Goal: Transaction & Acquisition: Purchase product/service

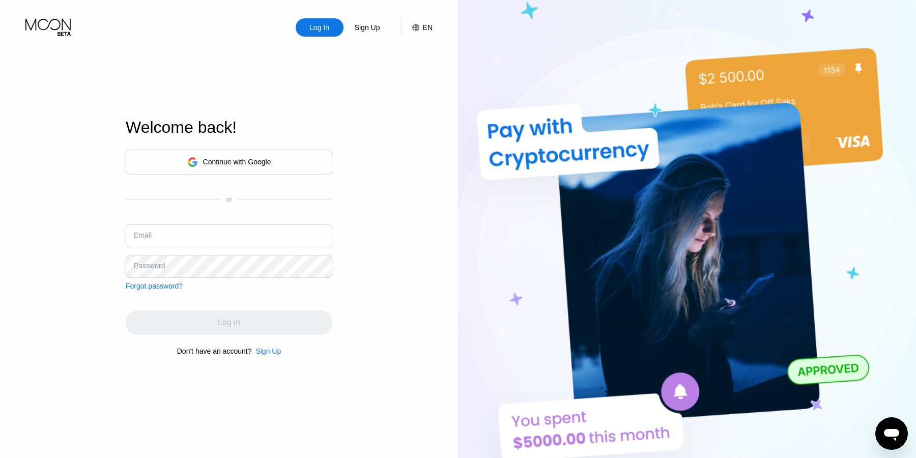
click at [249, 231] on input "text" at bounding box center [229, 235] width 207 height 23
paste input "[EMAIL_ADDRESS][DOMAIN_NAME]"
type input "[EMAIL_ADDRESS][DOMAIN_NAME]"
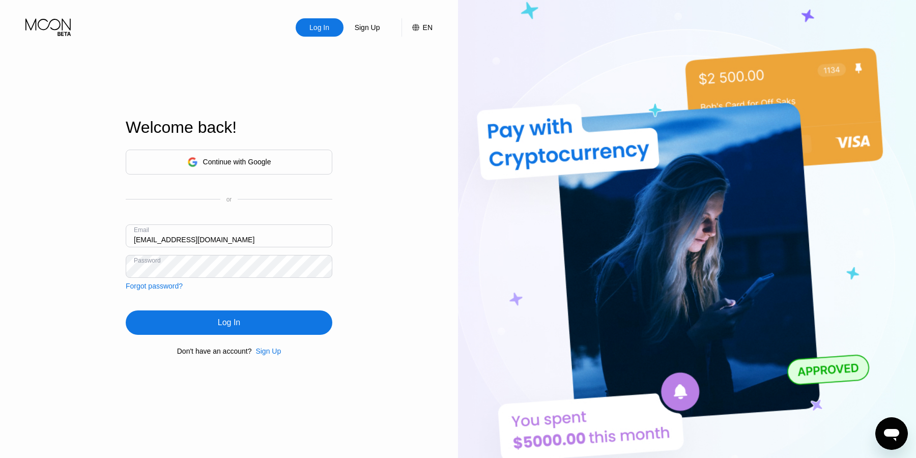
click at [199, 332] on div "Log In" at bounding box center [229, 322] width 207 height 24
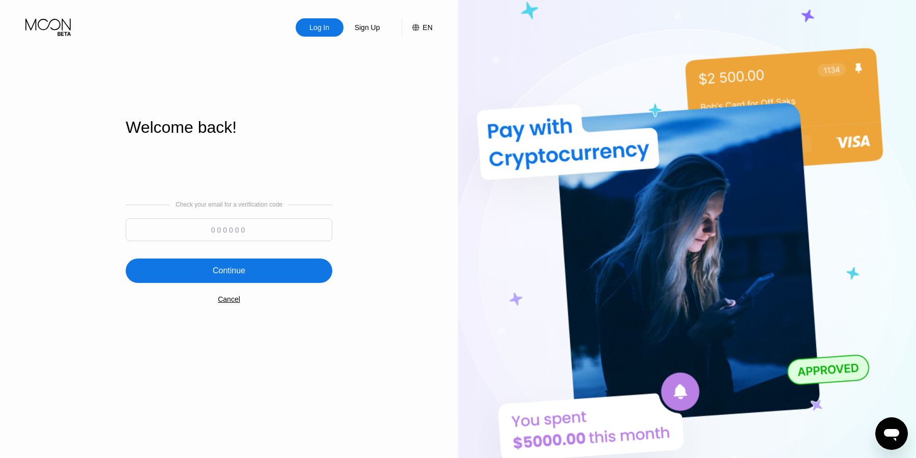
click at [193, 220] on input at bounding box center [229, 229] width 207 height 23
paste input "821906"
type input "821906"
click at [204, 268] on div "Continue" at bounding box center [229, 271] width 207 height 24
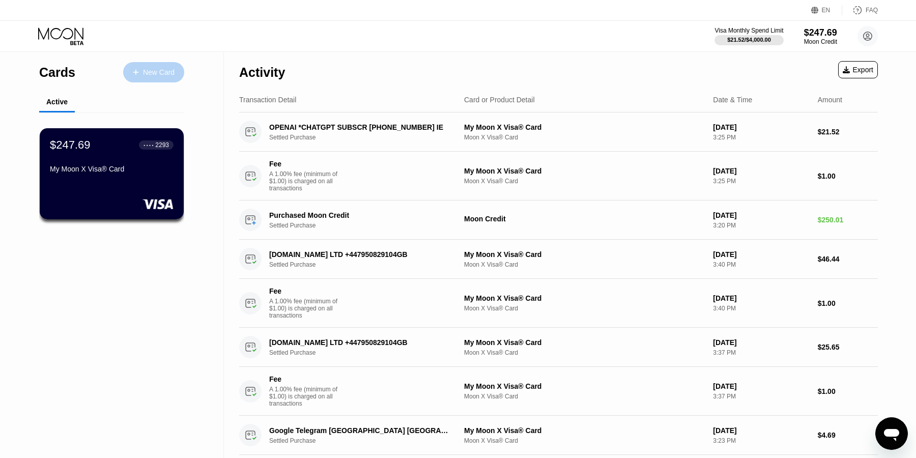
click at [165, 69] on div "New Card" at bounding box center [159, 72] width 32 height 9
click at [156, 73] on div "New Card" at bounding box center [159, 72] width 32 height 9
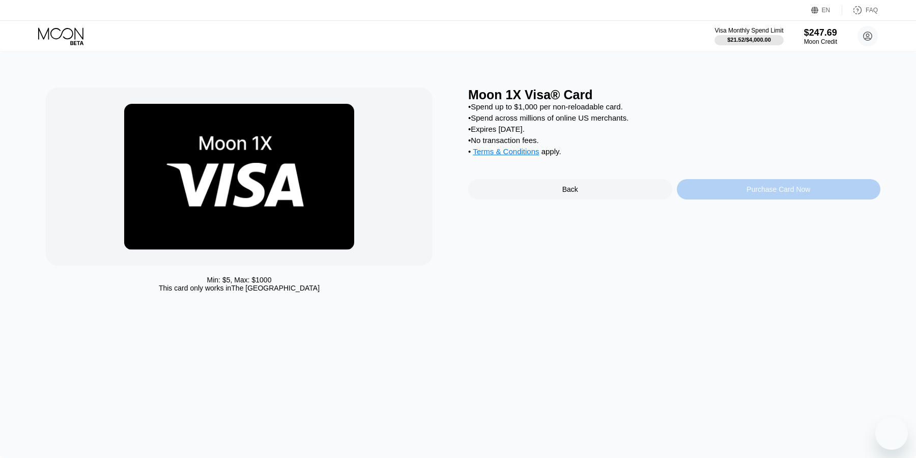
click at [705, 192] on div "Purchase Card Now" at bounding box center [779, 189] width 204 height 20
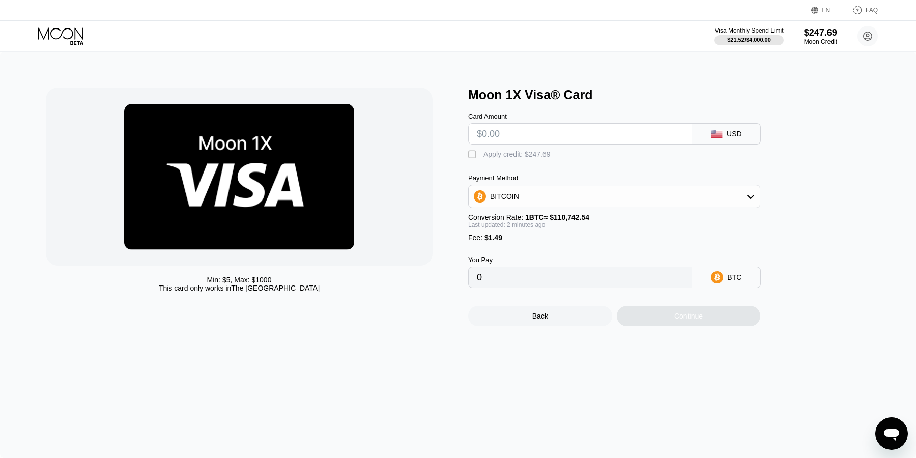
click at [583, 138] on input "text" at bounding box center [580, 134] width 207 height 20
click at [518, 137] on input "text" at bounding box center [580, 134] width 207 height 20
type input "$1"
type input "0.00002249"
type input "$130"
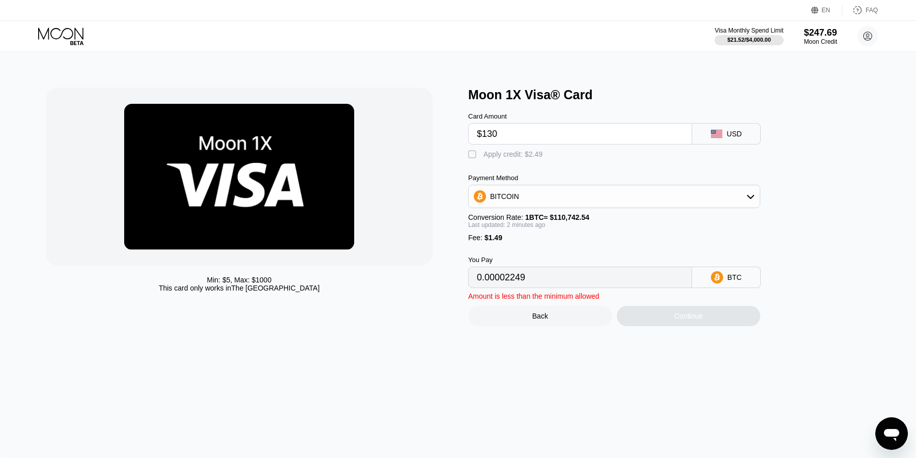
type input "0.00118735"
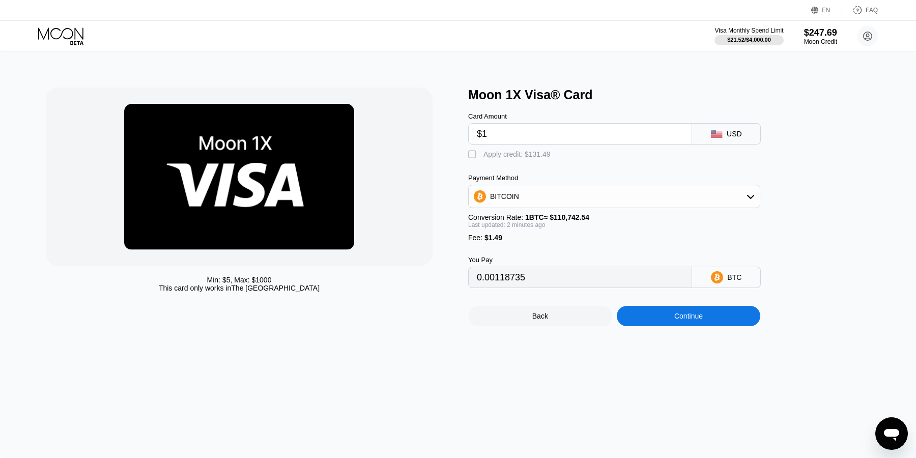
type input "$12"
type input "0.00002249"
type input "$128"
type input "0.00116929"
type input "$128"
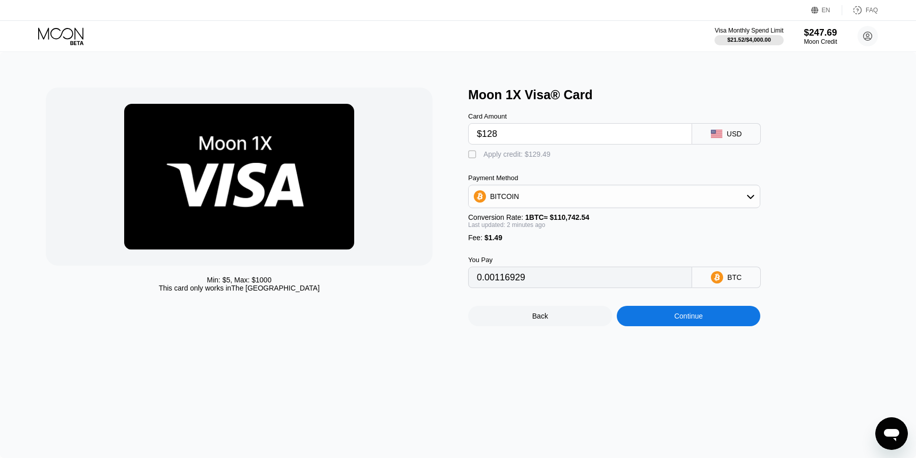
click at [471, 155] on div "" at bounding box center [473, 155] width 10 height 10
type input "0"
click at [653, 315] on div "Continue" at bounding box center [689, 316] width 144 height 20
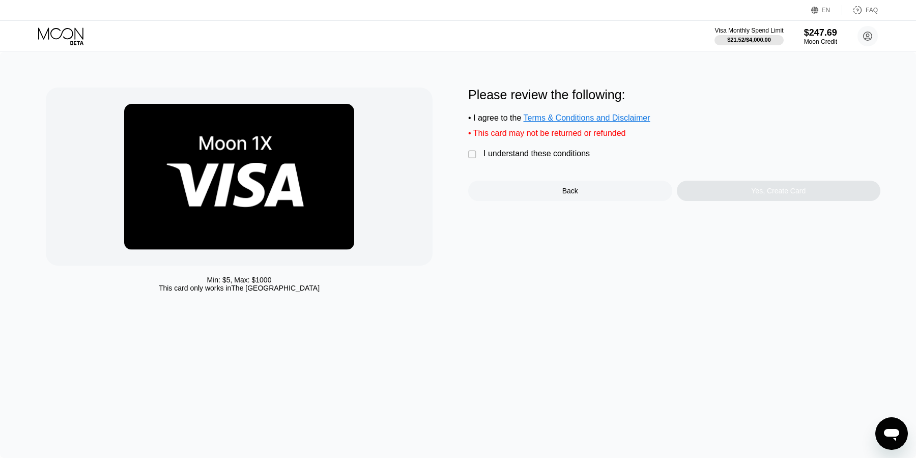
click at [550, 158] on div " I understand these conditions" at bounding box center [531, 154] width 127 height 11
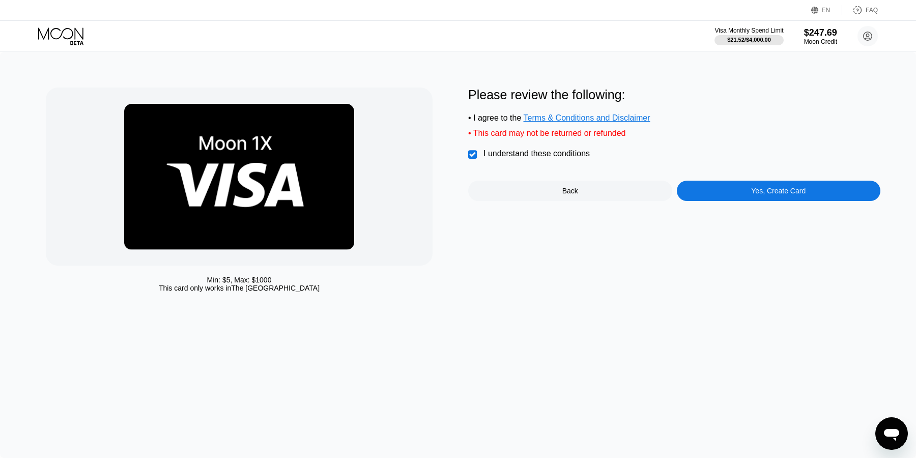
click at [704, 194] on div "Yes, Create Card" at bounding box center [779, 191] width 204 height 20
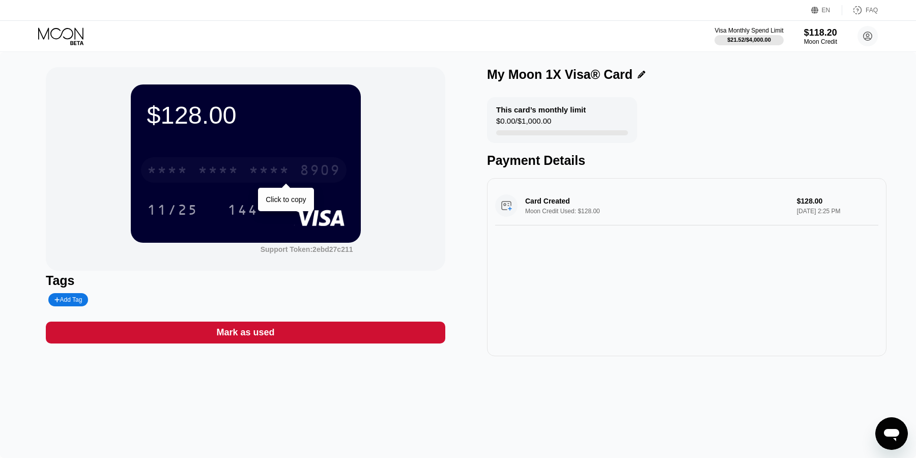
click at [252, 168] on div "* * * *" at bounding box center [269, 171] width 41 height 16
click at [337, 169] on div "8909" at bounding box center [320, 171] width 41 height 16
click at [317, 334] on div "Mark as used" at bounding box center [246, 333] width 400 height 22
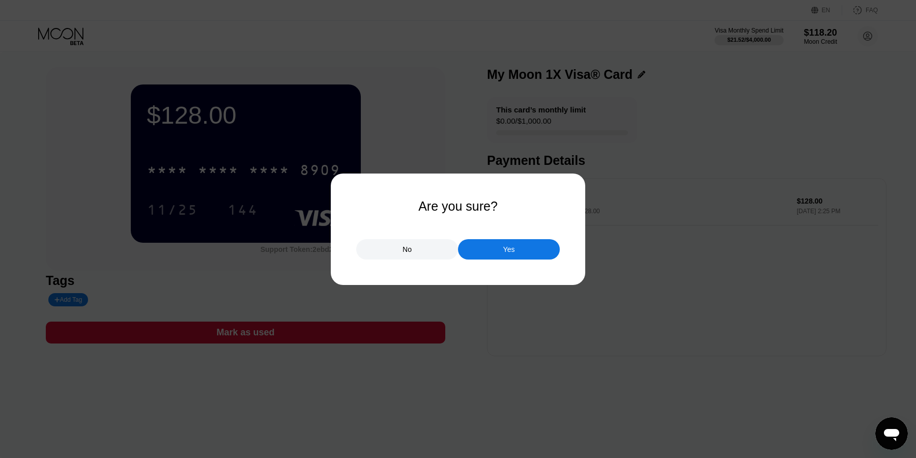
click at [482, 238] on div "No Yes" at bounding box center [458, 244] width 204 height 31
drag, startPoint x: 494, startPoint y: 253, endPoint x: 530, endPoint y: 274, distance: 41.6
click at [495, 253] on div "Yes" at bounding box center [509, 249] width 102 height 20
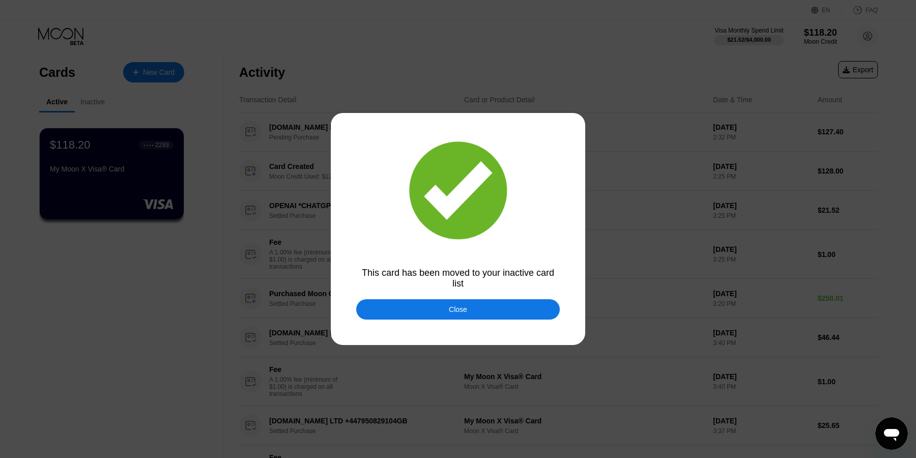
drag, startPoint x: 535, startPoint y: 312, endPoint x: 439, endPoint y: 314, distance: 95.7
click at [535, 310] on div "Close" at bounding box center [458, 309] width 204 height 20
